Goal: Task Accomplishment & Management: Complete application form

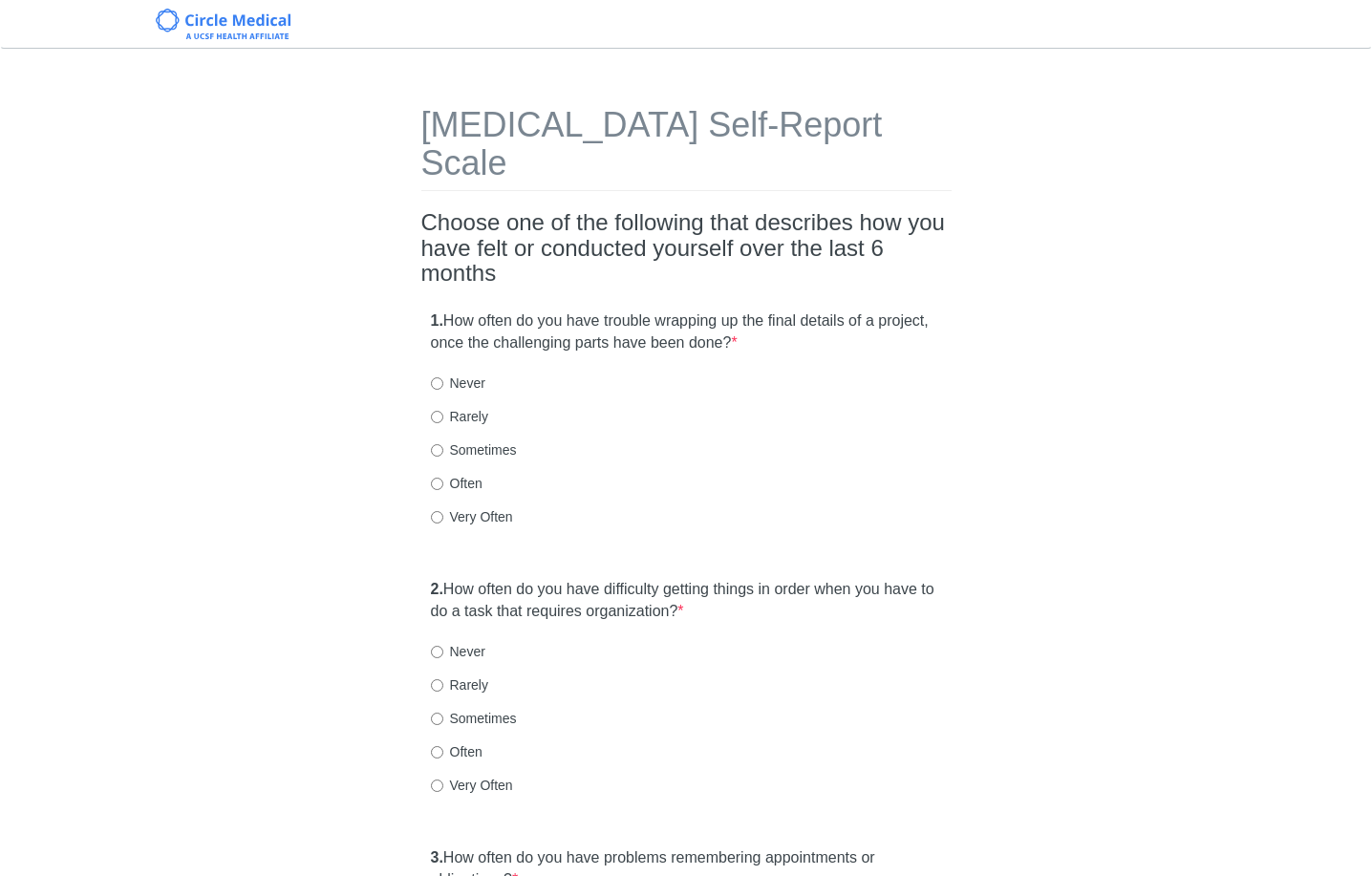
click at [460, 473] on label "Often" at bounding box center [456, 483] width 51 height 19
click at [443, 477] on input "Often" at bounding box center [437, 483] width 13 height 13
radio input "true"
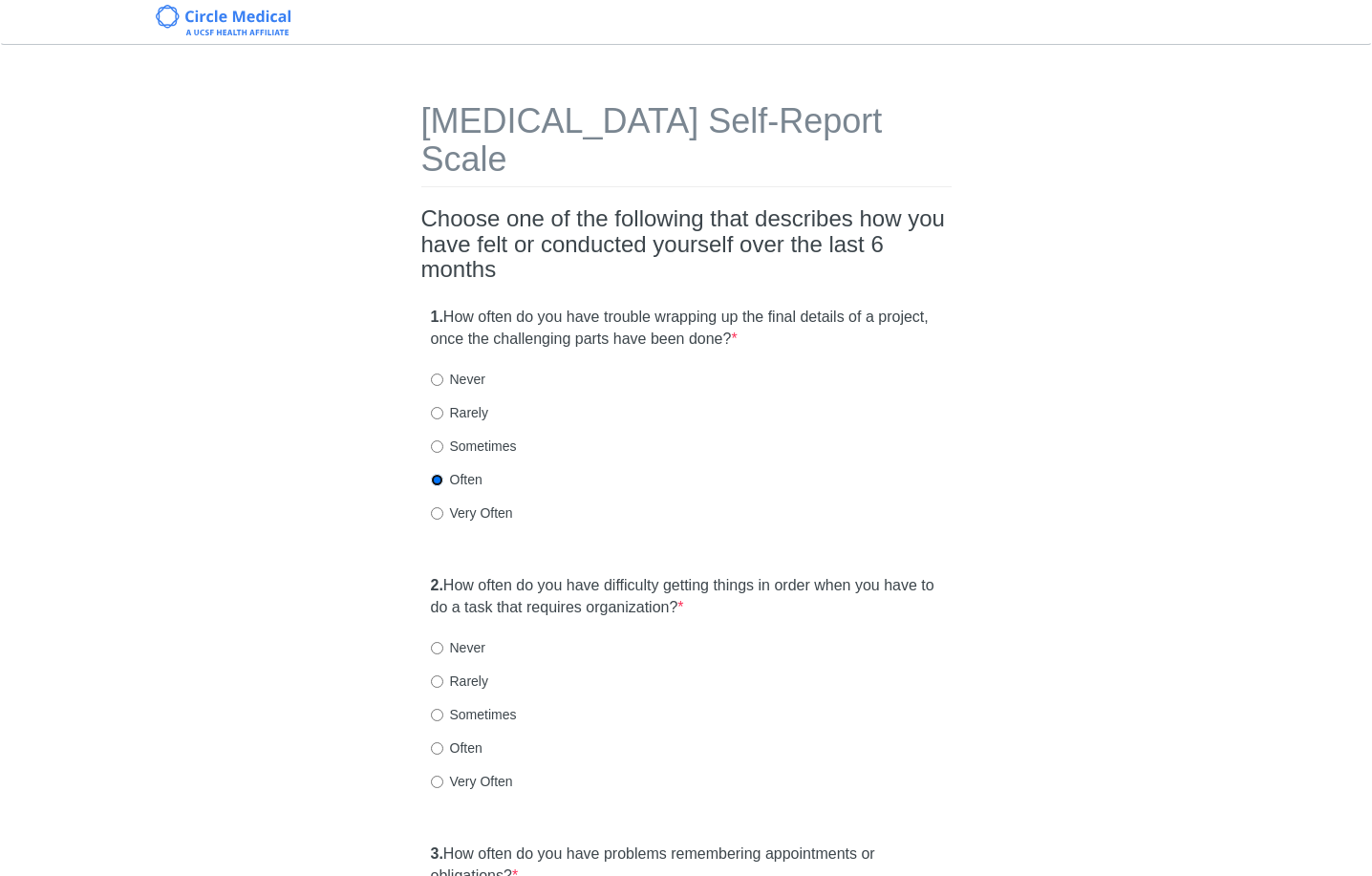
scroll to position [46, 0]
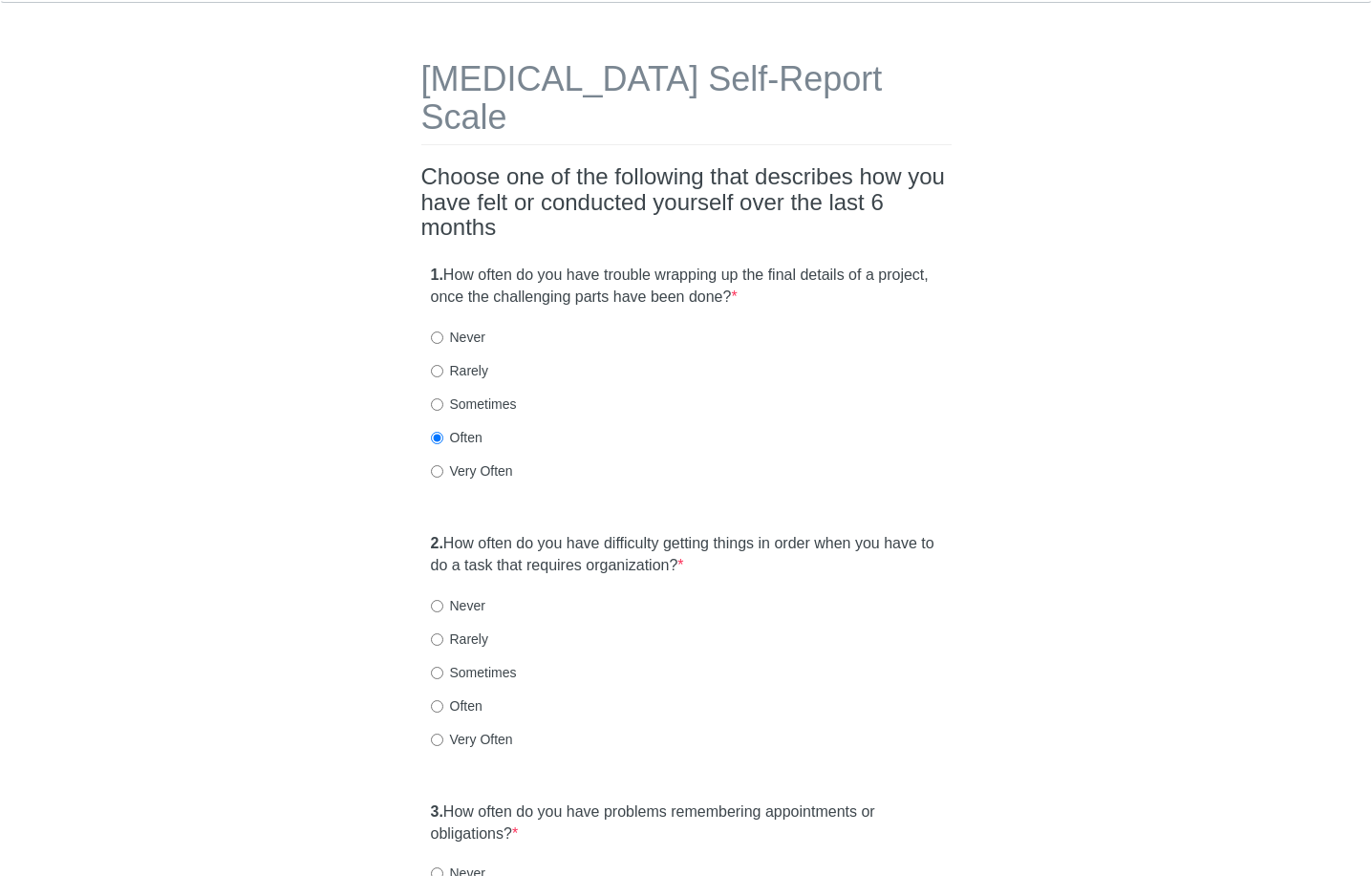
click at [455, 697] on label "Often" at bounding box center [456, 706] width 51 height 19
click at [443, 700] on input "Often" at bounding box center [437, 706] width 13 height 13
radio input "true"
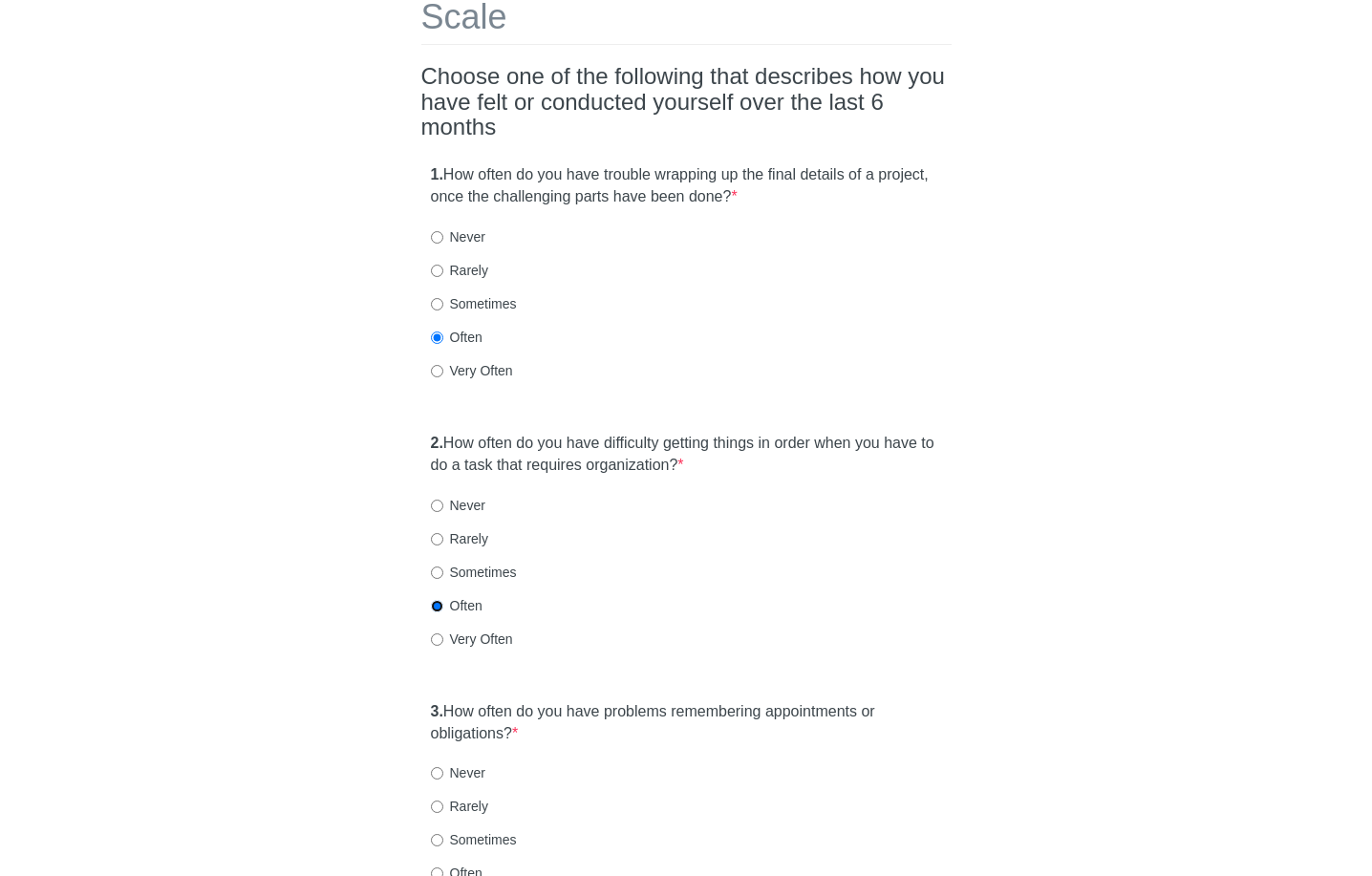
scroll to position [156, 0]
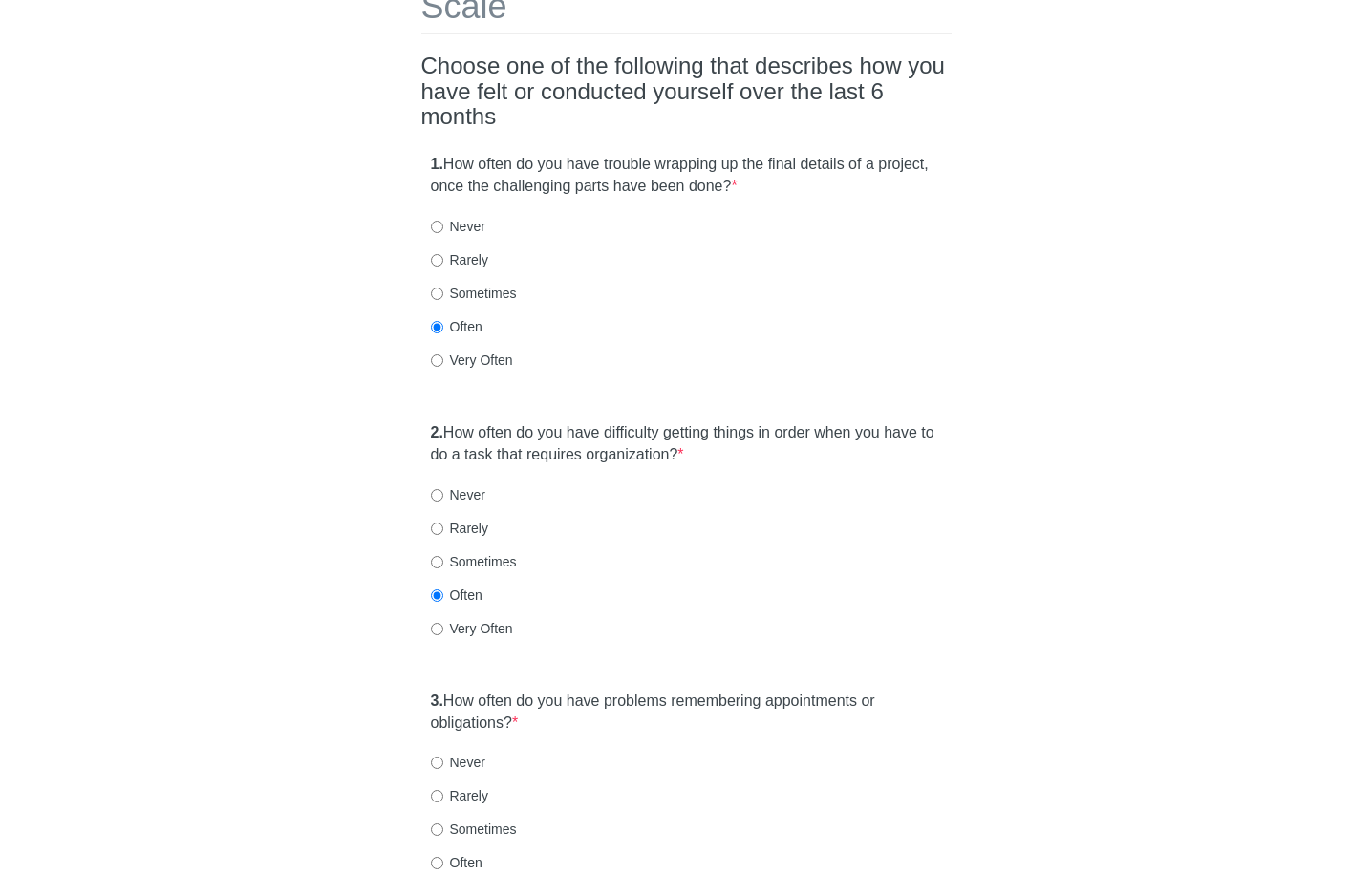
click at [451, 753] on label "Never" at bounding box center [458, 762] width 54 height 19
click at [443, 757] on input "Never" at bounding box center [437, 762] width 13 height 13
radio input "true"
click at [453, 786] on label "Rarely" at bounding box center [459, 795] width 57 height 19
click at [443, 790] on input "Rarely" at bounding box center [437, 795] width 13 height 13
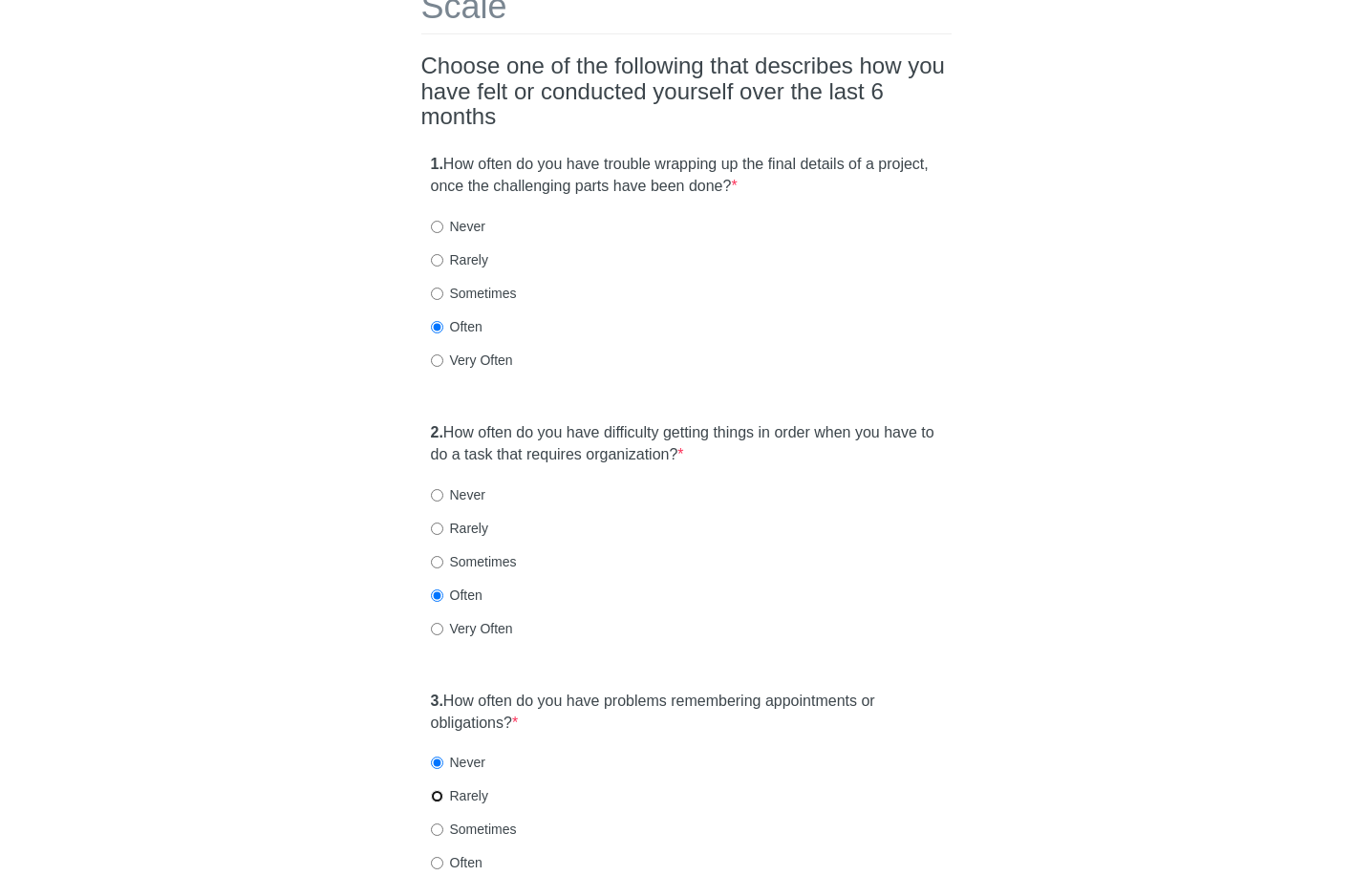
radio input "true"
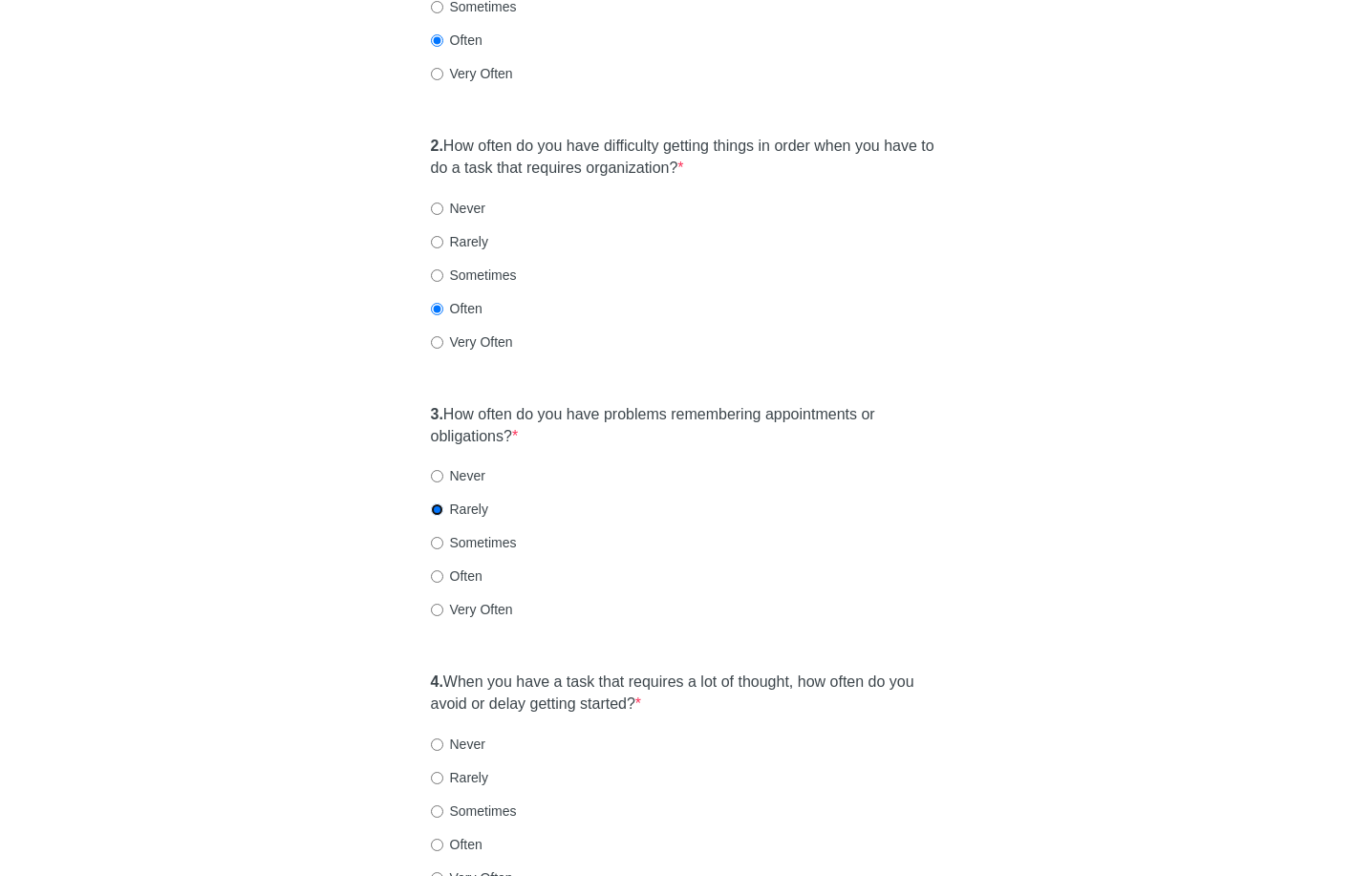
scroll to position [479, 0]
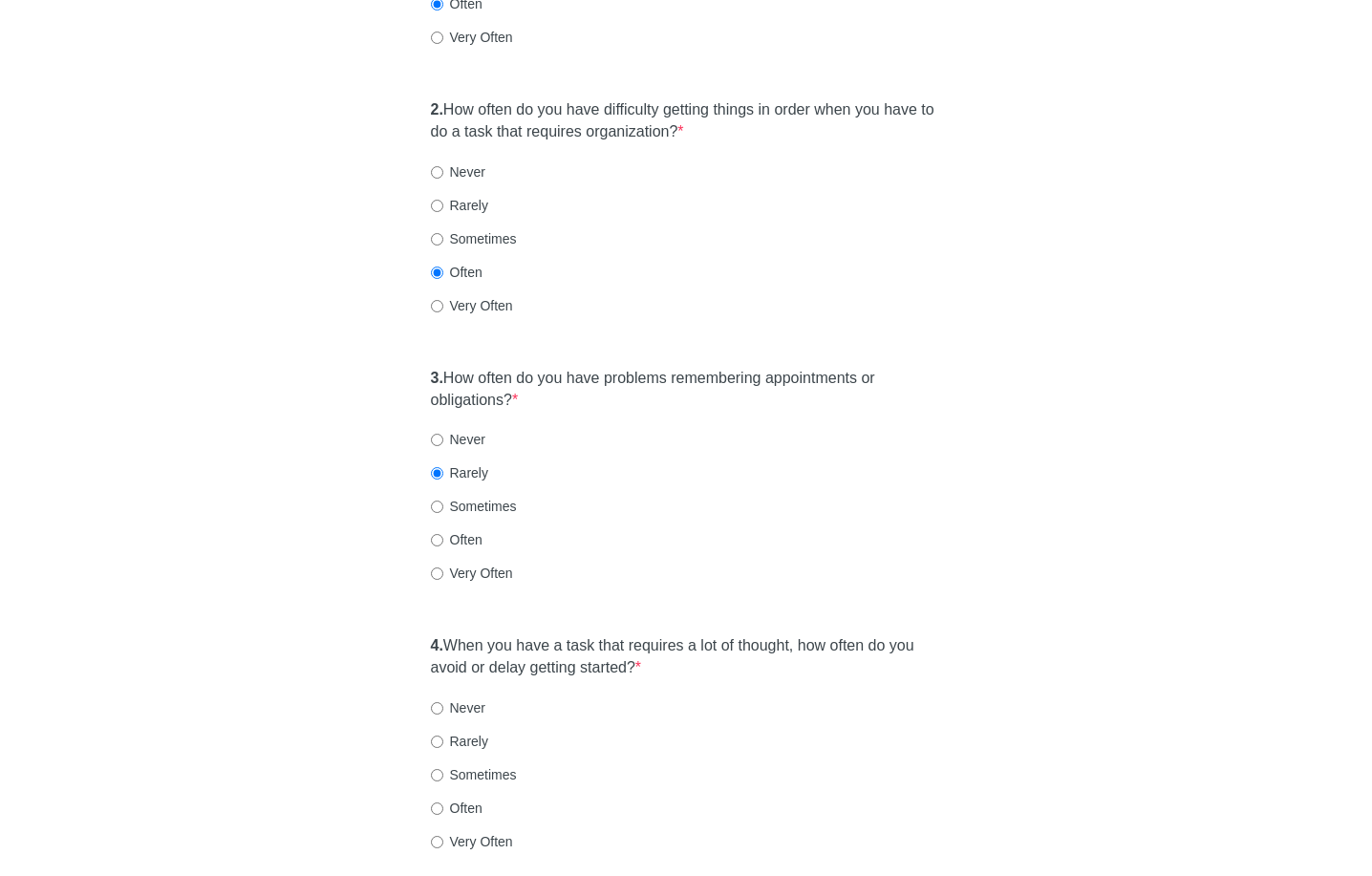
click at [445, 798] on label "Often" at bounding box center [456, 808] width 51 height 19
click at [443, 802] on input "Often" at bounding box center [437, 808] width 13 height 13
radio input "true"
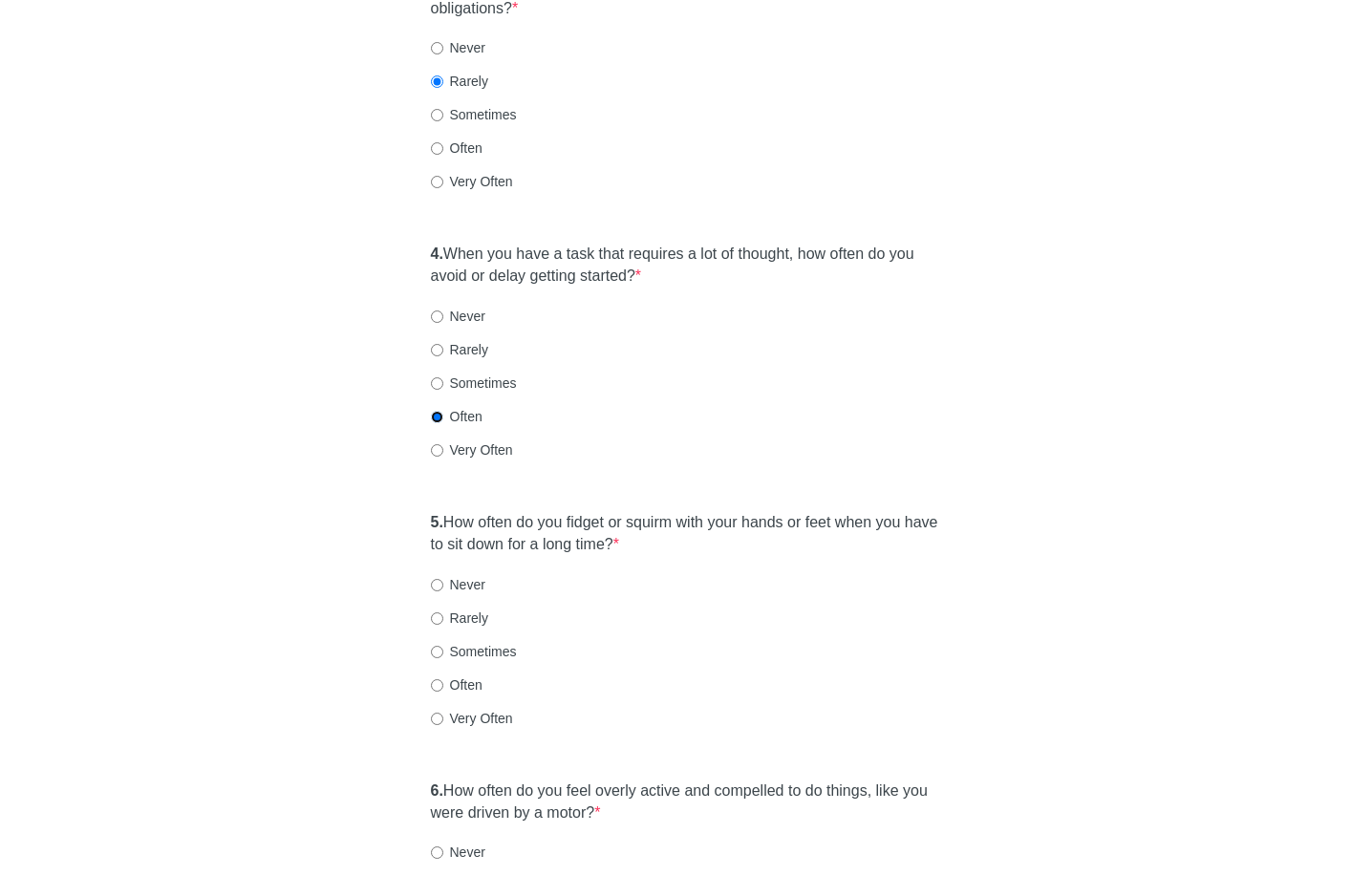
scroll to position [876, 0]
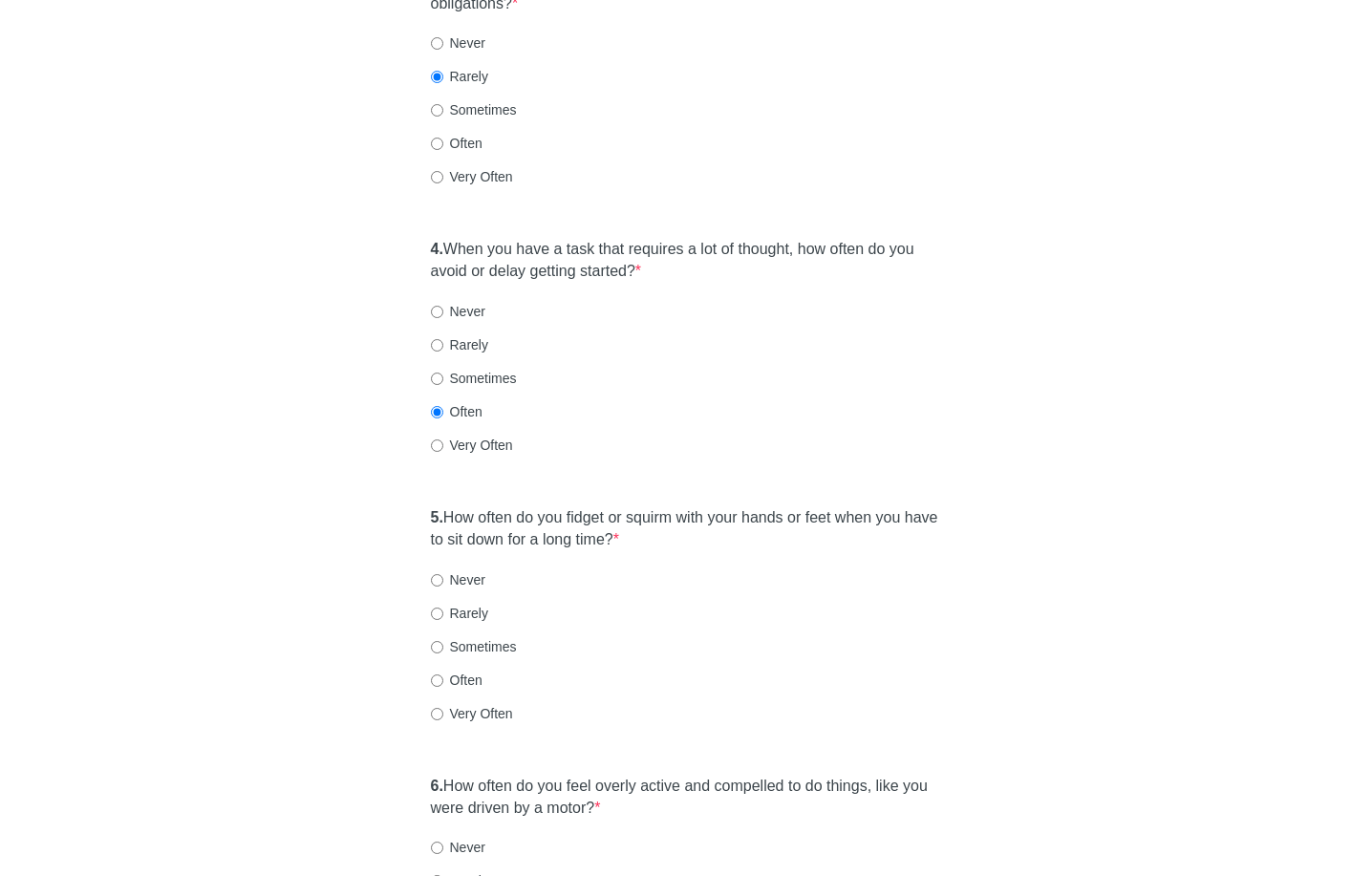
click at [468, 704] on label "Very Often" at bounding box center [472, 714] width 82 height 19
click at [443, 708] on input "Very Often" at bounding box center [437, 714] width 13 height 13
radio input "true"
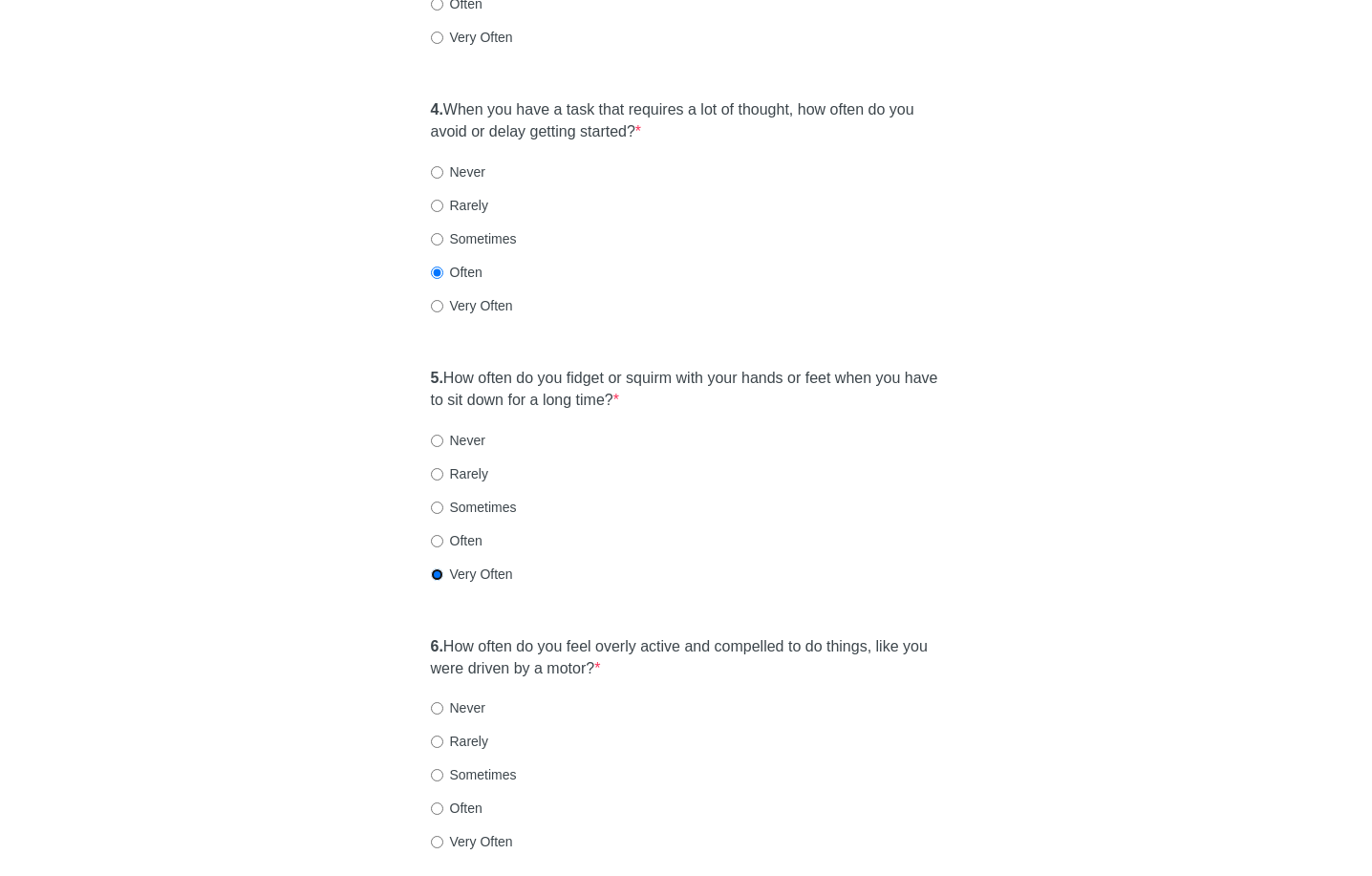
scroll to position [1022, 0]
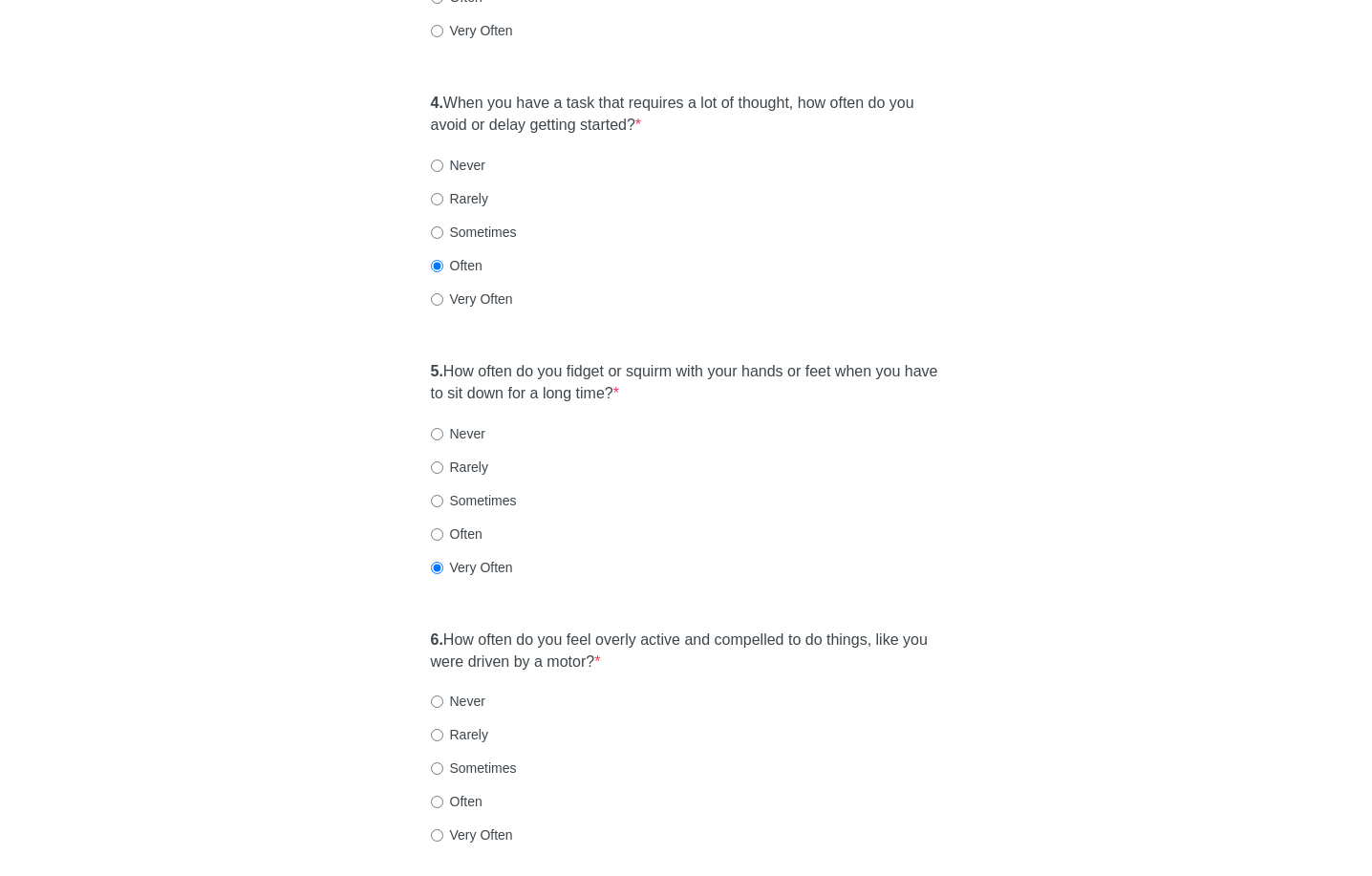
drag, startPoint x: 462, startPoint y: 724, endPoint x: 479, endPoint y: 751, distance: 31.9
click at [462, 759] on label "Sometimes" at bounding box center [474, 768] width 86 height 19
click at [443, 762] on input "Sometimes" at bounding box center [437, 768] width 13 height 13
radio input "true"
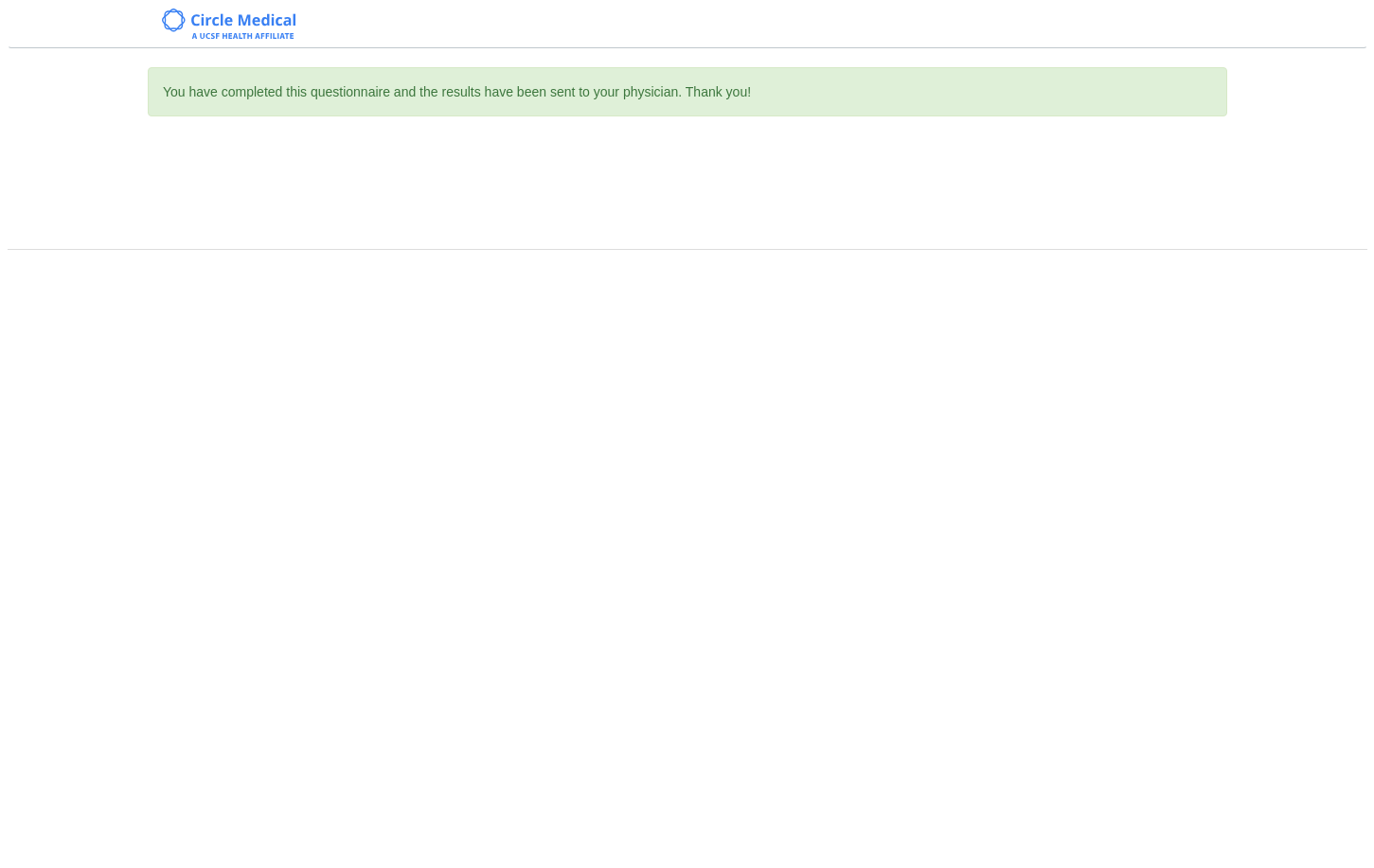
scroll to position [0, 0]
